Goal: Task Accomplishment & Management: Use online tool/utility

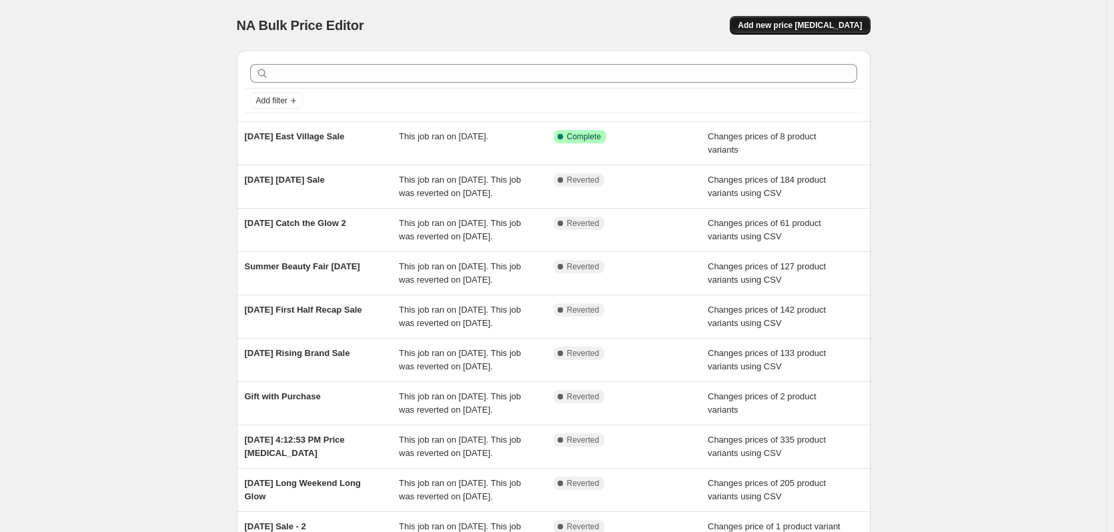
click at [799, 27] on span "Add new price [MEDICAL_DATA]" at bounding box center [800, 25] width 124 height 11
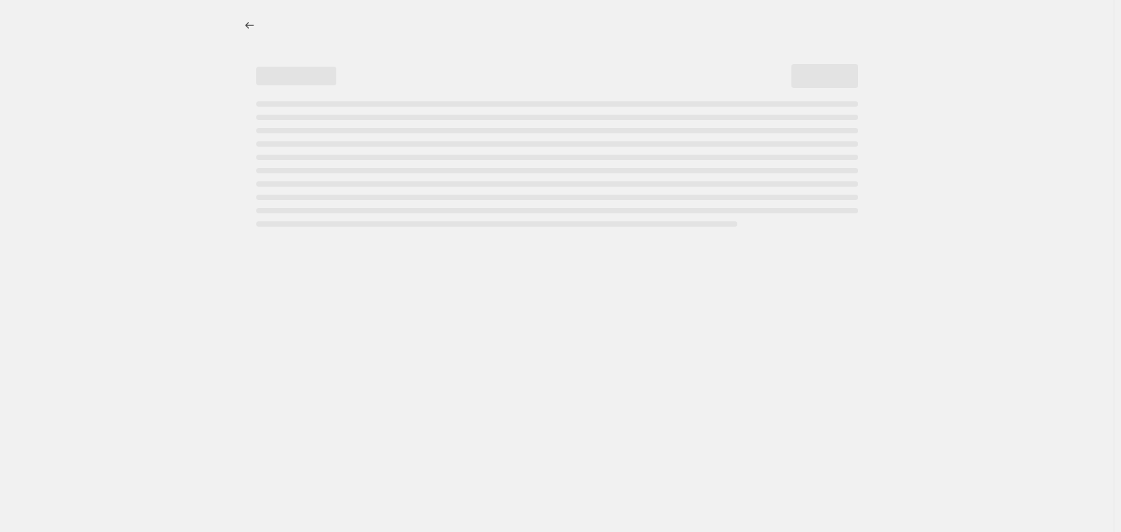
select select "percentage"
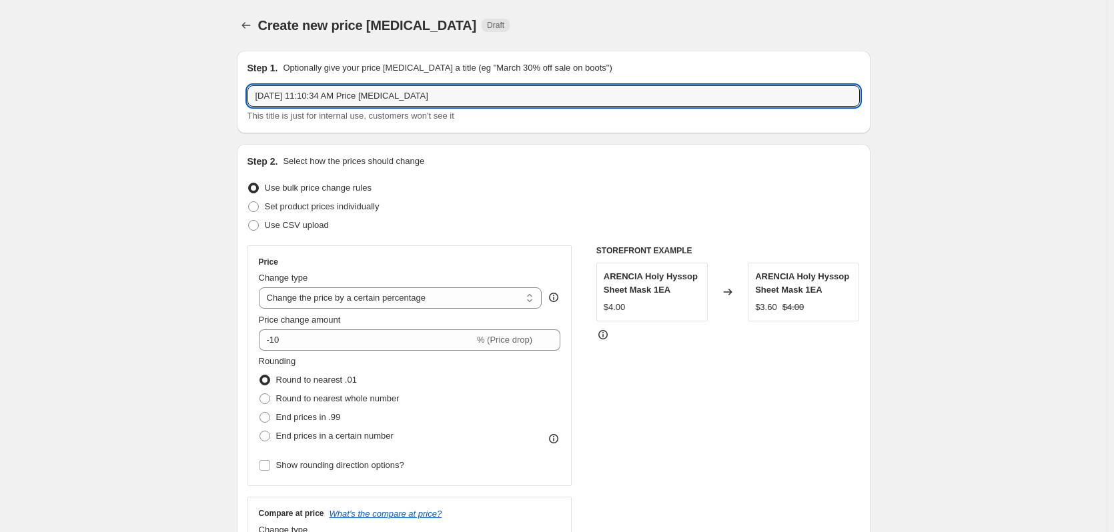
drag, startPoint x: 460, startPoint y: 99, endPoint x: 179, endPoint y: 99, distance: 280.9
click at [440, 97] on input "Sep 22, 2025, 11:10:34 AM Price change job" at bounding box center [554, 95] width 613 height 21
paste input "2025-09-22 H ART WEEK"
type input "2025-09-22 H ART WEEK"
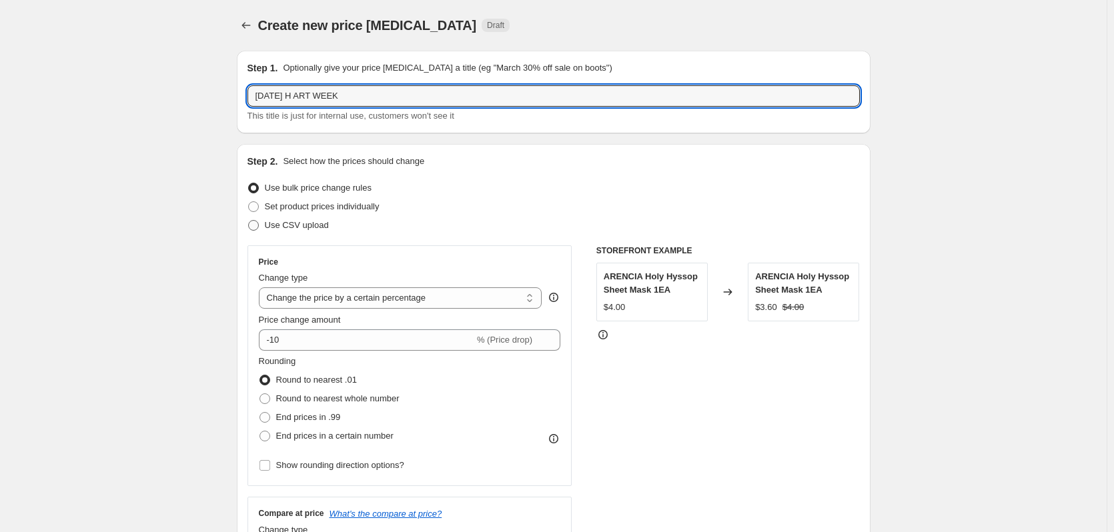
click at [259, 228] on span at bounding box center [253, 225] width 11 height 11
click at [249, 221] on input "Use CSV upload" at bounding box center [248, 220] width 1 height 1
radio input "true"
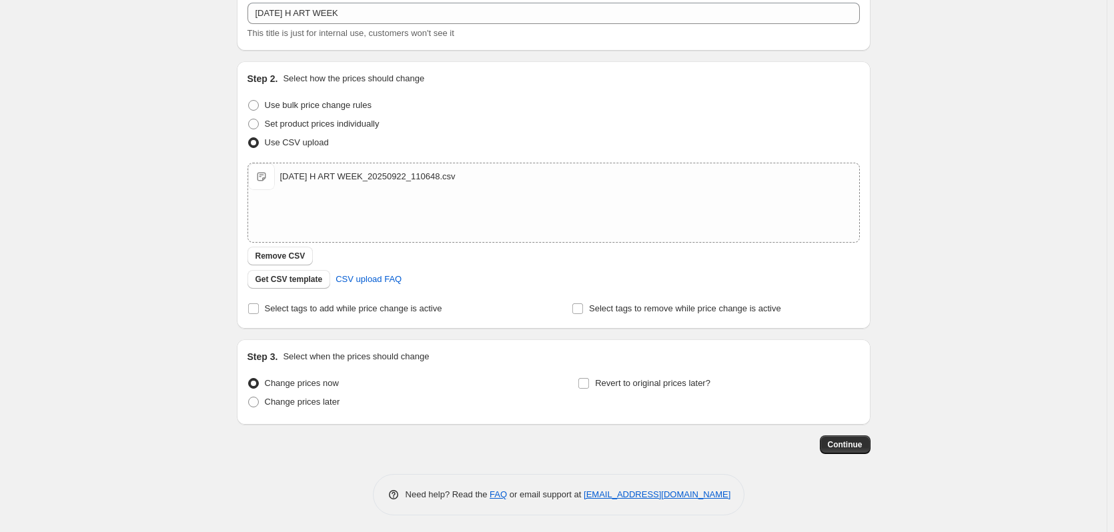
scroll to position [86, 0]
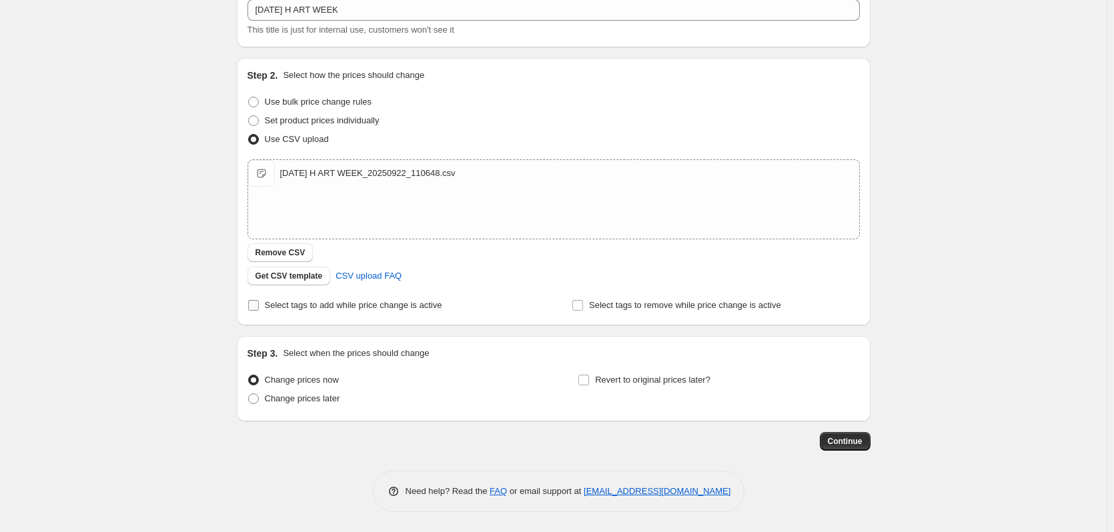
click at [256, 306] on input "Select tags to add while price change is active" at bounding box center [253, 305] width 11 height 11
checkbox input "true"
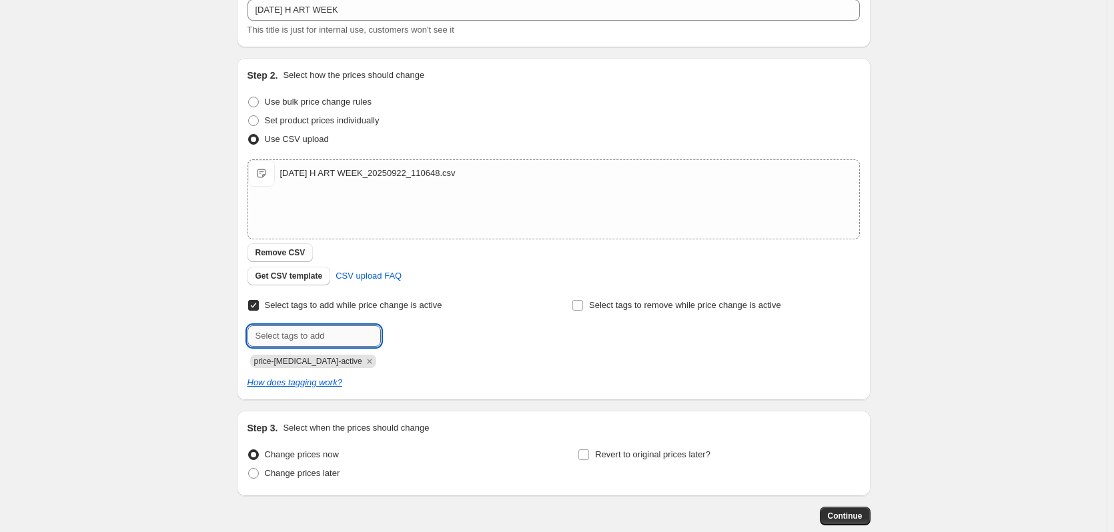
click at [306, 332] on input "text" at bounding box center [314, 336] width 133 height 21
paste input "2025-09-22 H ART WEEK"
type input "2025-09-22 H ART WEEK"
click at [427, 340] on span "2025-09-22 H..." at bounding box center [430, 334] width 41 height 9
click at [364, 364] on icon "Remove price-change-job-active" at bounding box center [370, 362] width 12 height 12
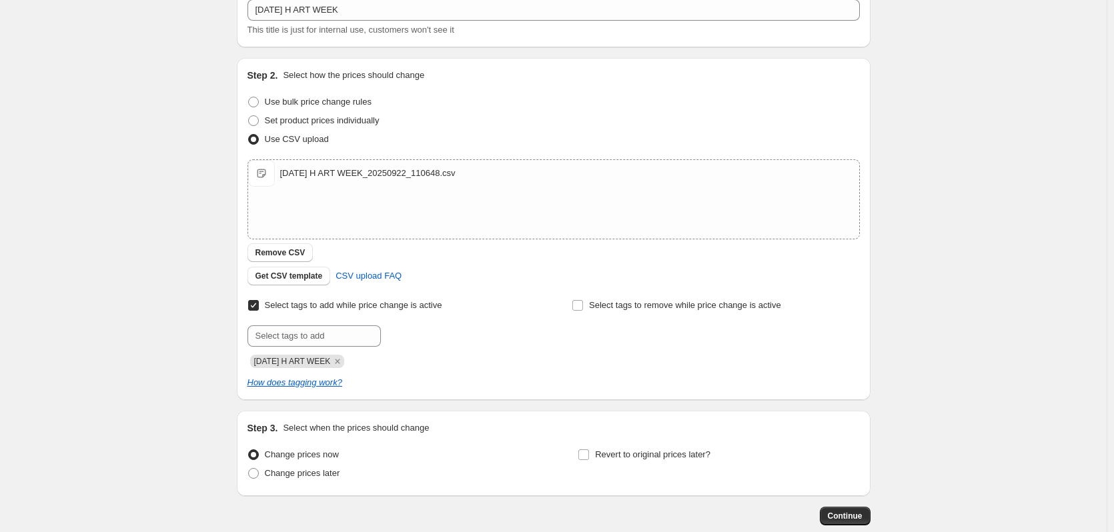
click at [344, 364] on icon "Remove 2025-09-22 H ART WEEK" at bounding box center [338, 362] width 12 height 12
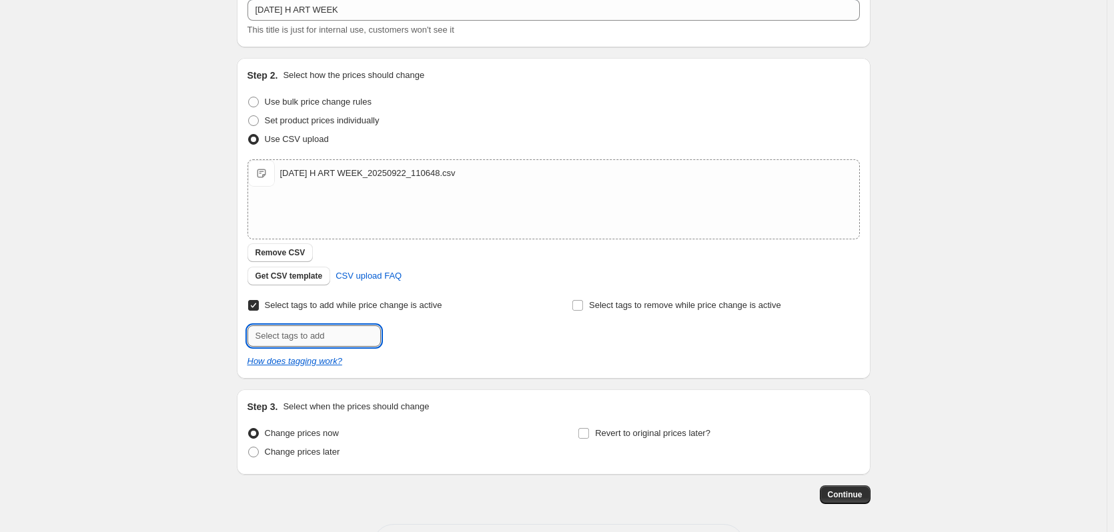
click at [338, 339] on input "text" at bounding box center [314, 336] width 133 height 21
paste input "2025-09-22 H ART WEEK"
click at [302, 338] on input "2025-09-22 H ART WEEK" at bounding box center [314, 336] width 133 height 21
type input "2025-09-23 H ART WEEK"
click at [408, 338] on b "Add" at bounding box center [399, 334] width 15 height 9
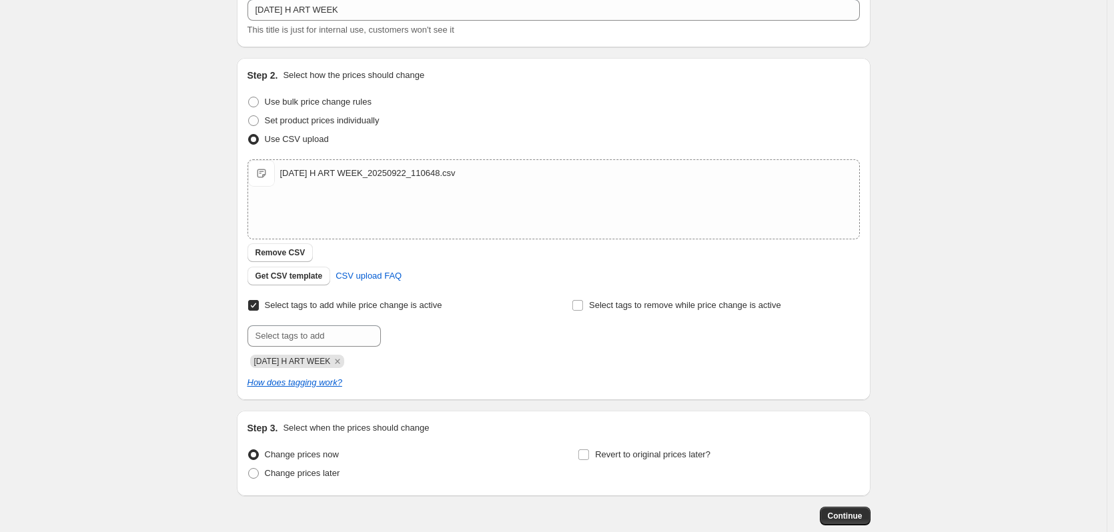
click at [408, 360] on div "2025-09-23 H ART WEEK" at bounding box center [392, 360] width 288 height 16
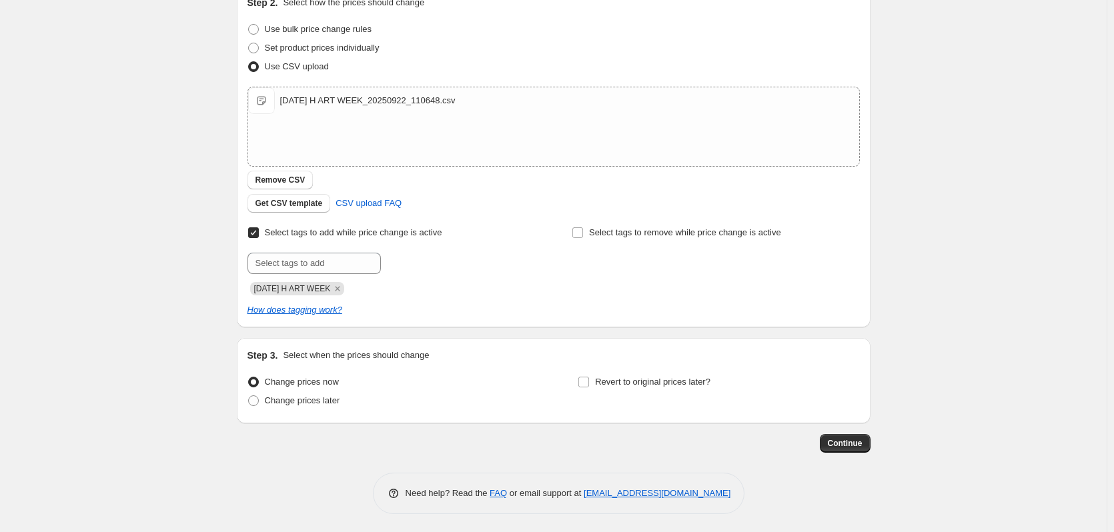
scroll to position [161, 0]
click at [328, 401] on span "Change prices later" at bounding box center [302, 399] width 75 height 10
click at [249, 394] on input "Change prices later" at bounding box center [248, 394] width 1 height 1
radio input "true"
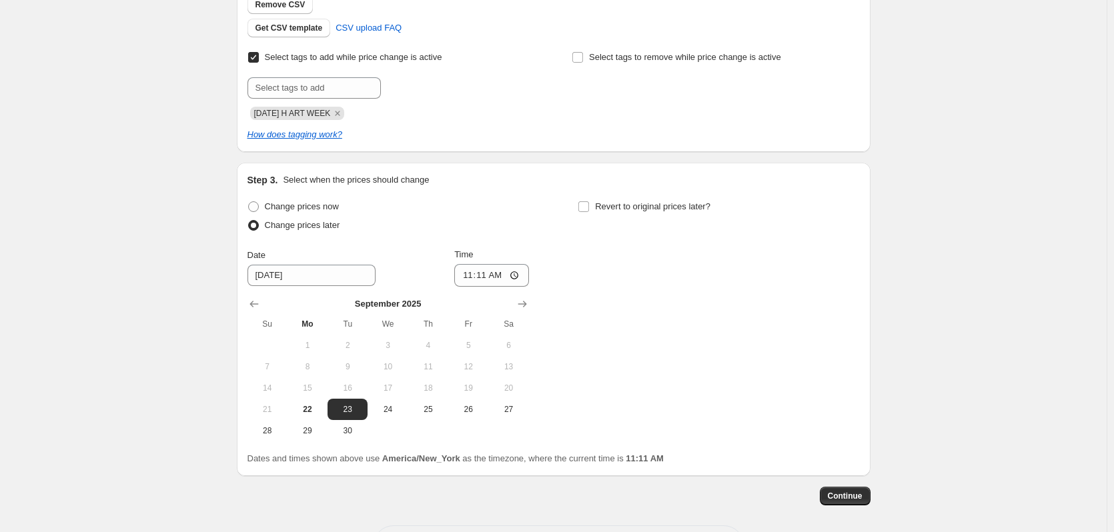
scroll to position [361, 0]
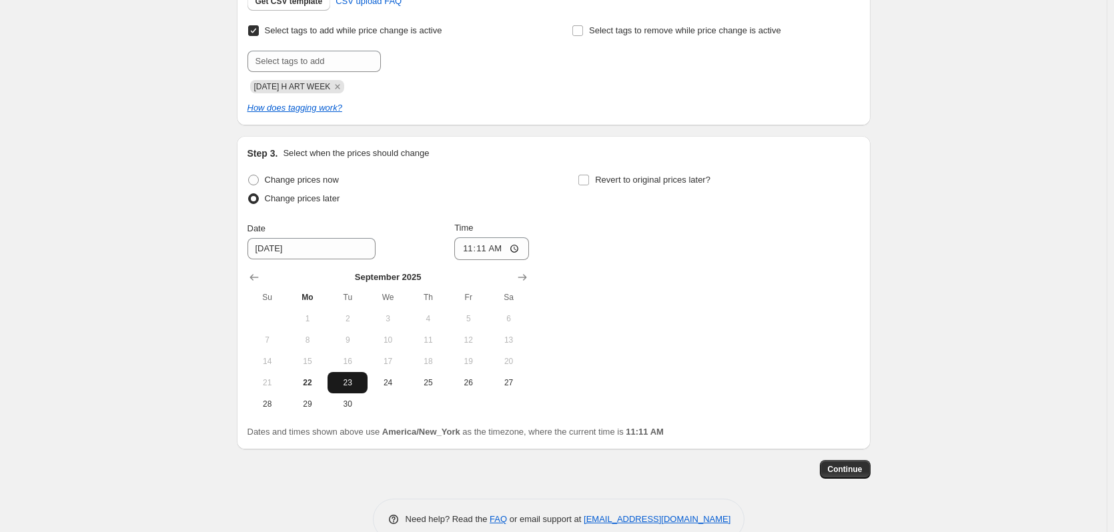
click at [351, 387] on span "23" at bounding box center [347, 383] width 29 height 11
click at [516, 251] on input "11:11" at bounding box center [491, 249] width 75 height 23
click at [491, 248] on input "07:11" at bounding box center [491, 249] width 75 height 23
click at [487, 251] on input "07:11" at bounding box center [491, 249] width 75 height 23
type input "07:50"
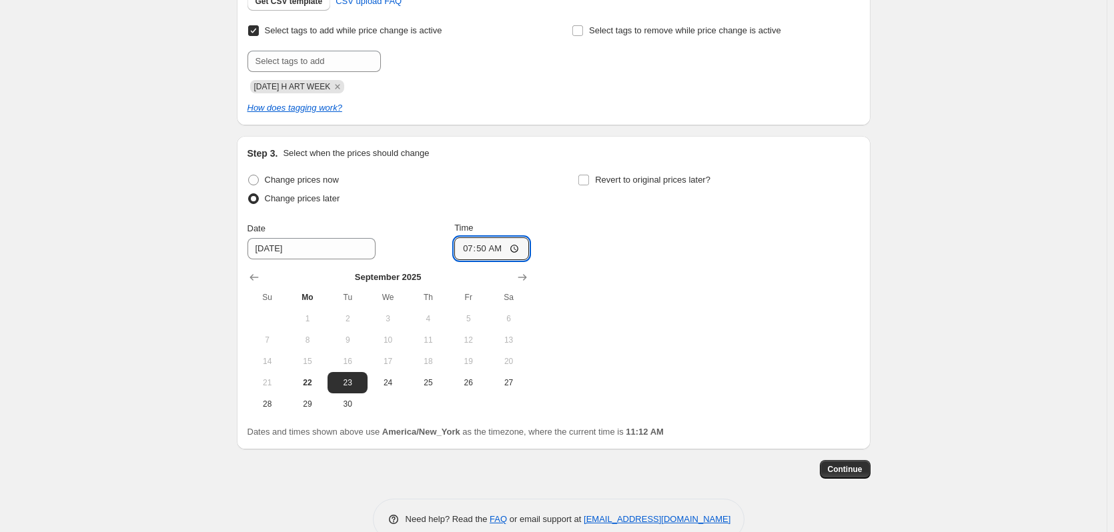
click at [625, 234] on div "Change prices now Change prices later Date 9/23/2025 Time 07:50 September 2025 …" at bounding box center [554, 293] width 613 height 244
click at [584, 177] on input "Revert to original prices later?" at bounding box center [583, 180] width 11 height 11
checkbox input "true"
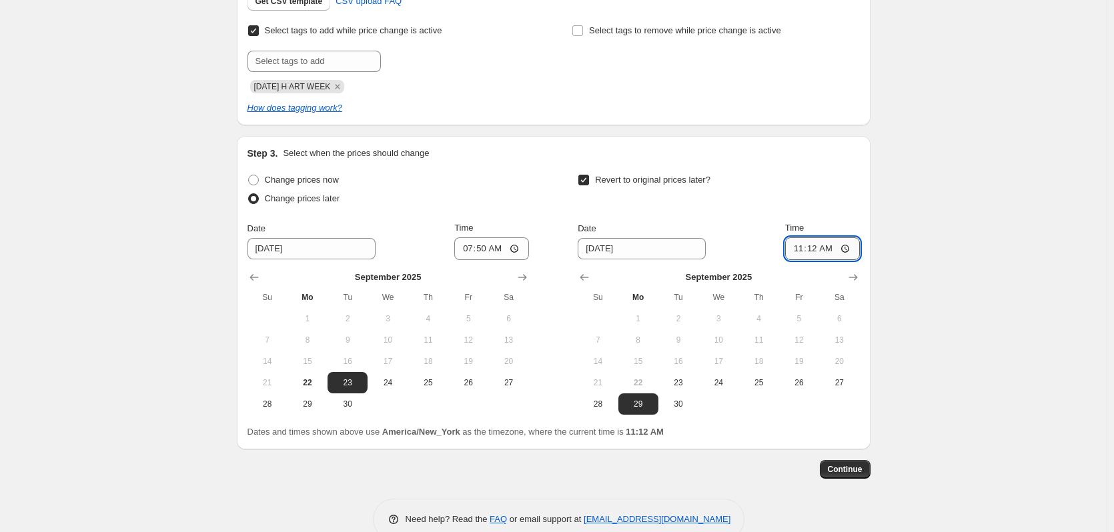
click at [849, 249] on input "11:12" at bounding box center [822, 249] width 75 height 23
type input "23:12"
click at [918, 226] on div "Create new price change job. This page is ready Create new price change job Dra…" at bounding box center [553, 99] width 1107 height 921
click at [957, 208] on div "Create new price change job. This page is ready Create new price change job Dra…" at bounding box center [553, 99] width 1107 height 921
click at [863, 476] on button "Continue" at bounding box center [845, 469] width 51 height 19
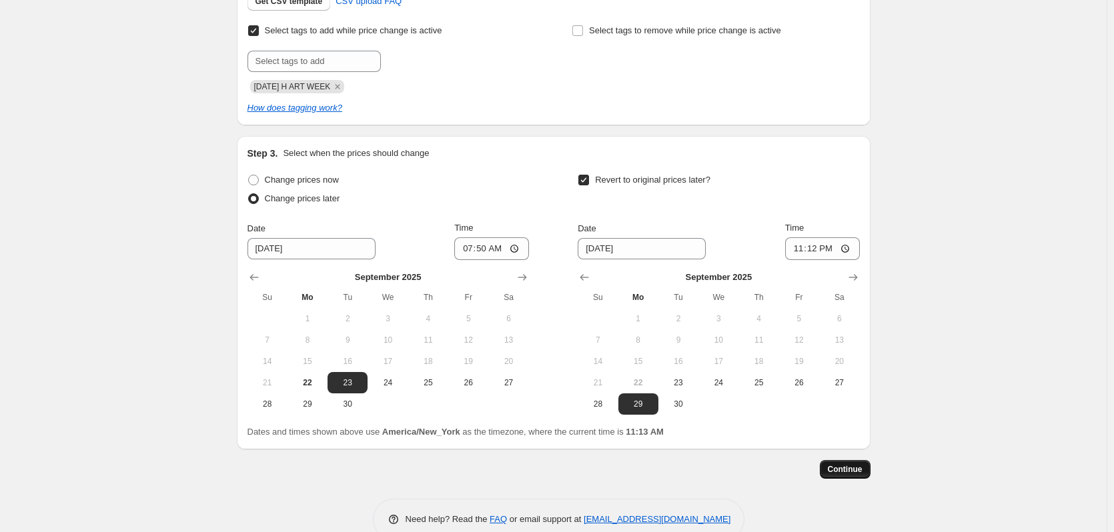
scroll to position [0, 0]
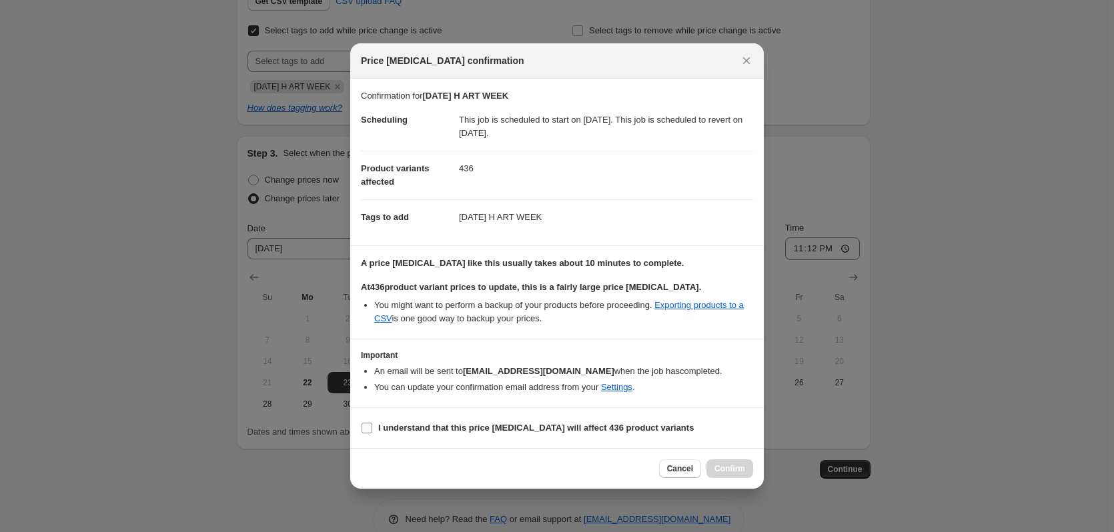
click at [622, 428] on b "I understand that this price change job will affect 436 product variants" at bounding box center [536, 428] width 316 height 10
click at [372, 428] on input "I understand that this price change job will affect 436 product variants" at bounding box center [367, 428] width 11 height 11
checkbox input "true"
click at [727, 467] on span "Confirm" at bounding box center [730, 469] width 31 height 11
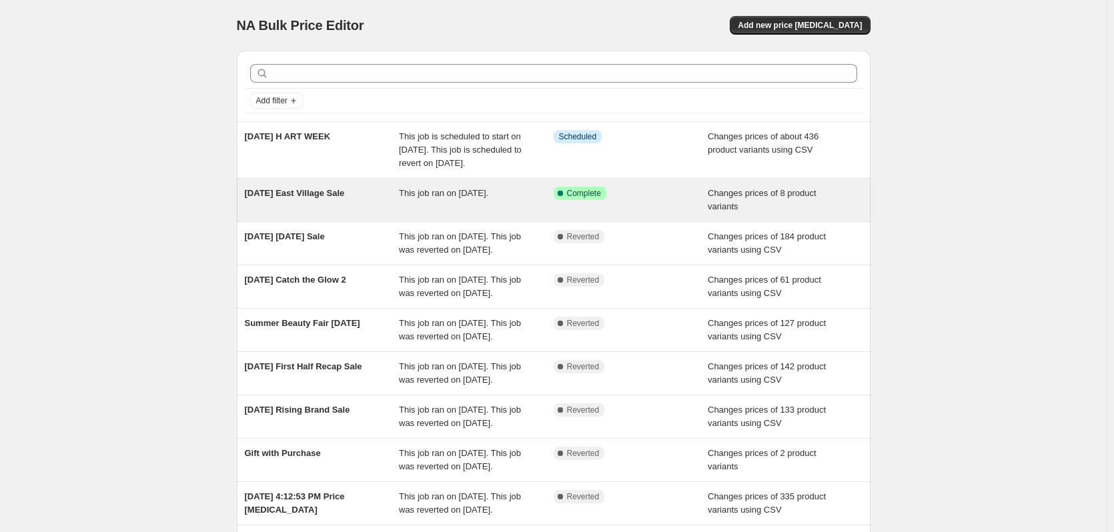
click at [645, 214] on div "Success Complete Complete" at bounding box center [631, 200] width 155 height 27
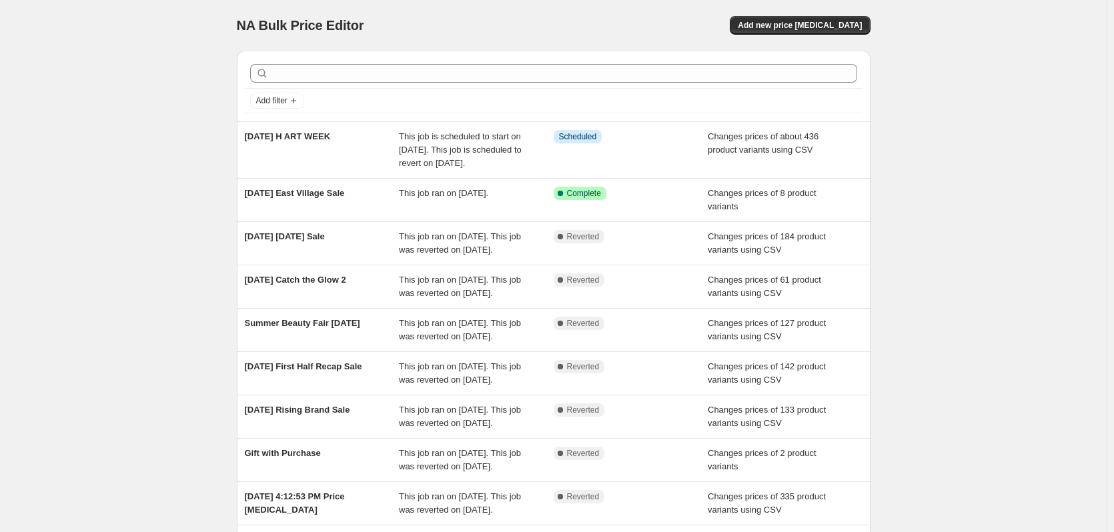
click at [147, 112] on div "NA Bulk Price Editor. This page is ready NA Bulk Price Editor Add new price cha…" at bounding box center [553, 350] width 1107 height 701
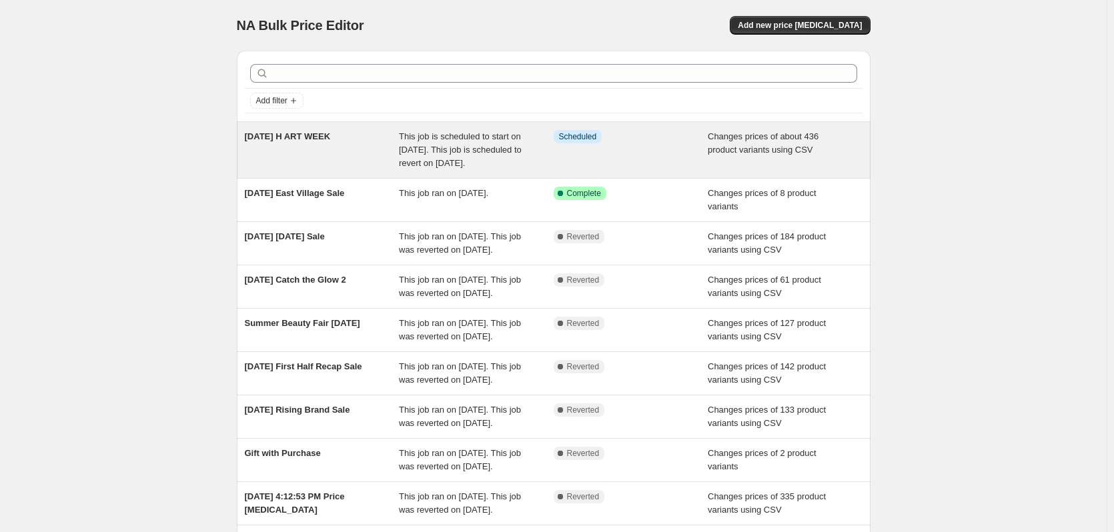
click at [289, 143] on div "2025-09-22 H ART WEEK" at bounding box center [322, 150] width 155 height 40
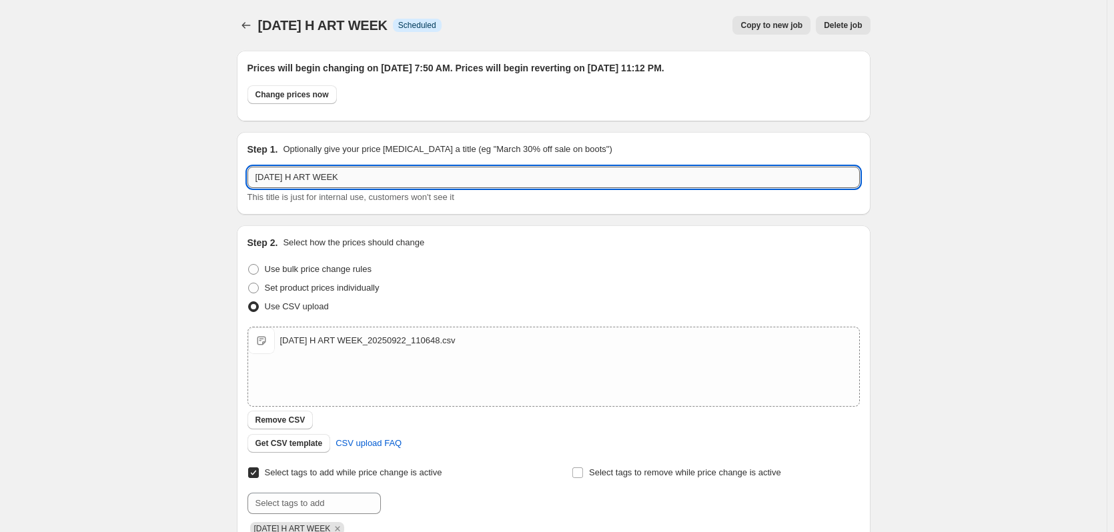
click at [302, 177] on input "2025-09-22 H ART WEEK" at bounding box center [554, 177] width 613 height 21
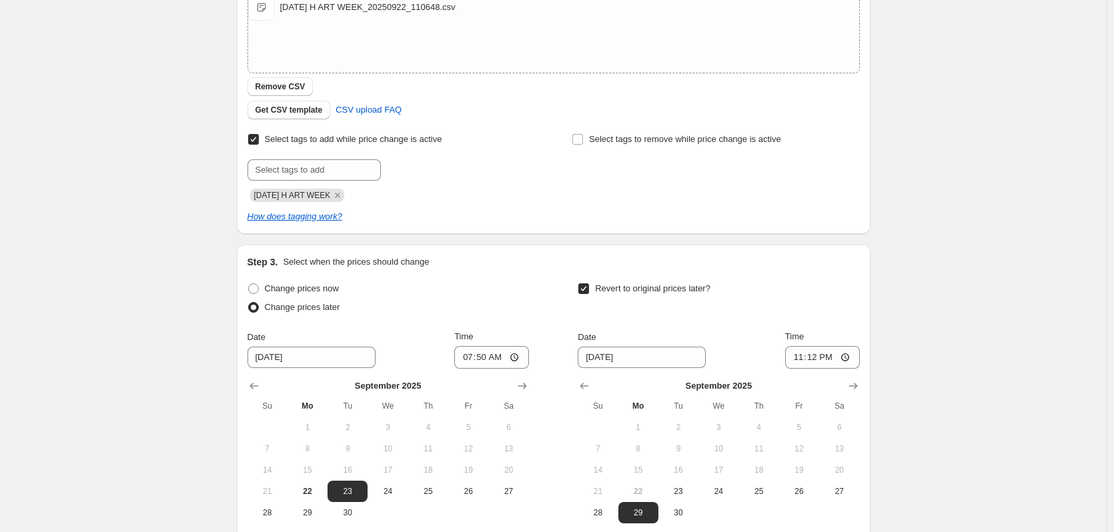
scroll to position [470, 0]
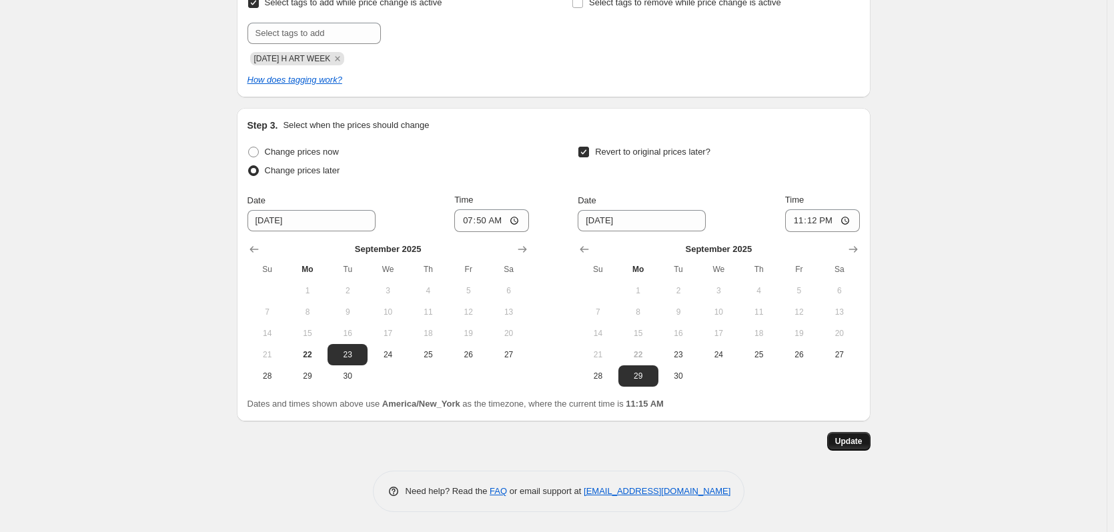
type input "2025-09-23 H ART WEEK"
click at [837, 445] on button "Update" at bounding box center [848, 441] width 43 height 19
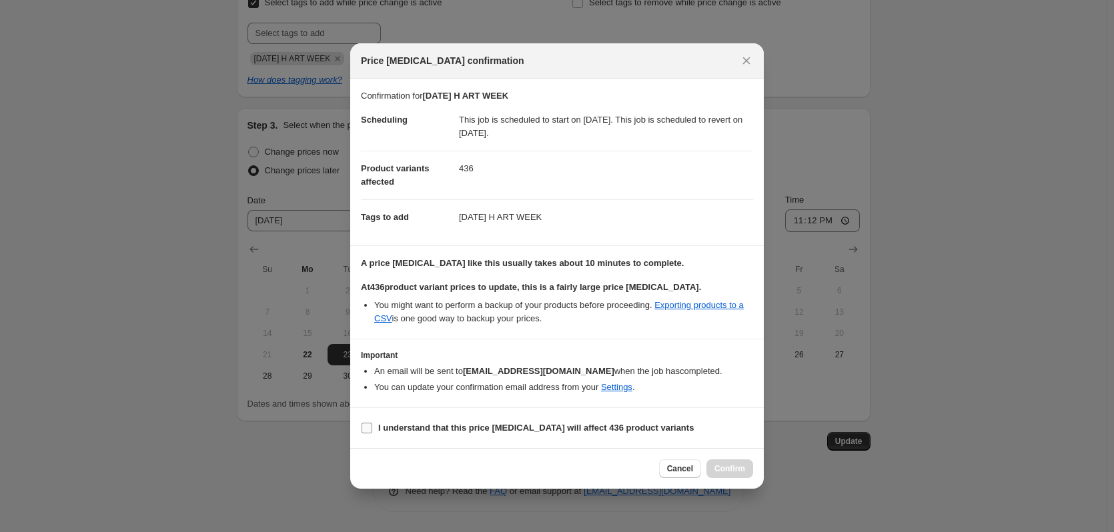
click at [481, 424] on b "I understand that this price change job will affect 436 product variants" at bounding box center [536, 428] width 316 height 10
click at [372, 424] on input "I understand that this price change job will affect 436 product variants" at bounding box center [367, 428] width 11 height 11
checkbox input "true"
click at [733, 474] on button "Confirm" at bounding box center [730, 469] width 47 height 19
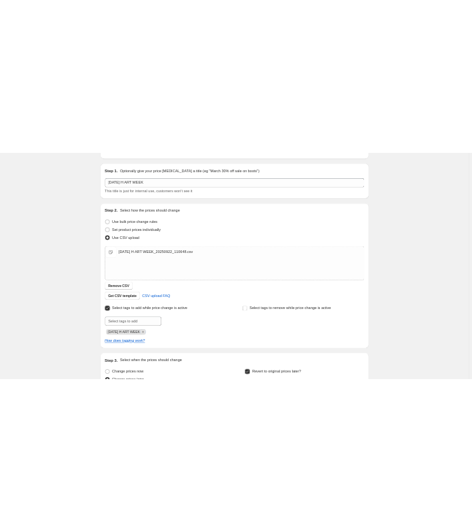
scroll to position [0, 0]
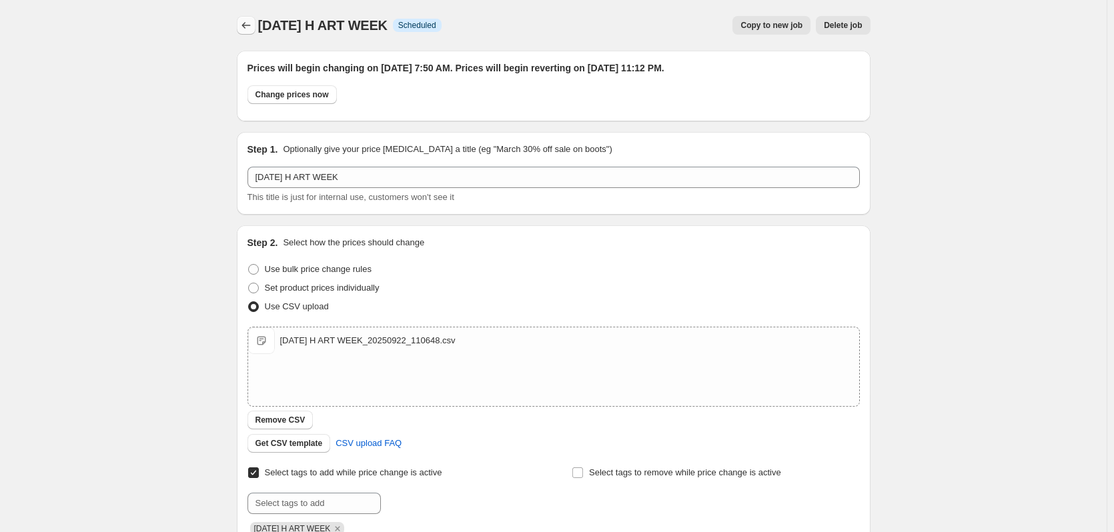
click at [260, 23] on div "2025-09-23 H ART WEEK Info Scheduled Copy to new job Delete job More actions Co…" at bounding box center [554, 25] width 634 height 19
click at [252, 30] on icon "Price change jobs" at bounding box center [246, 25] width 13 height 13
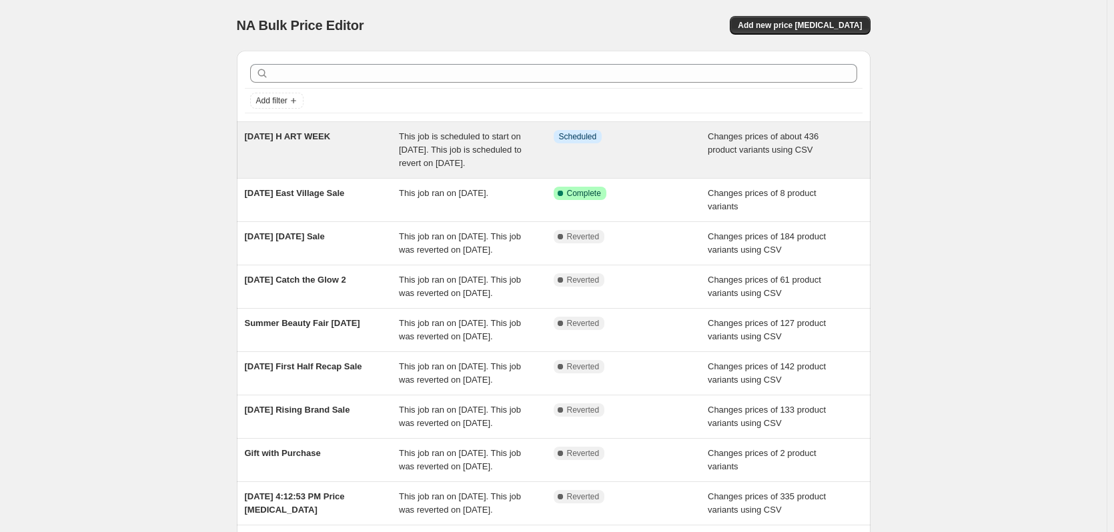
click at [439, 178] on div "2025-09-23 H ART WEEK This job is scheduled to start on September 23, 2025. Thi…" at bounding box center [554, 150] width 634 height 56
